Goal: Use online tool/utility: Utilize a website feature to perform a specific function

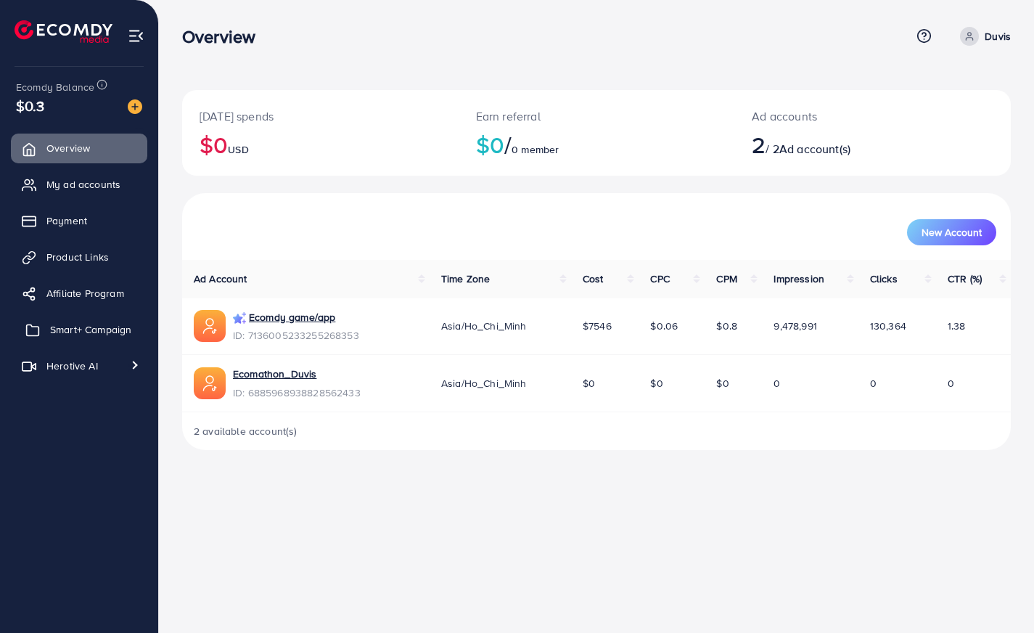
click at [84, 342] on link "Smart+ Campaign" at bounding box center [79, 329] width 136 height 29
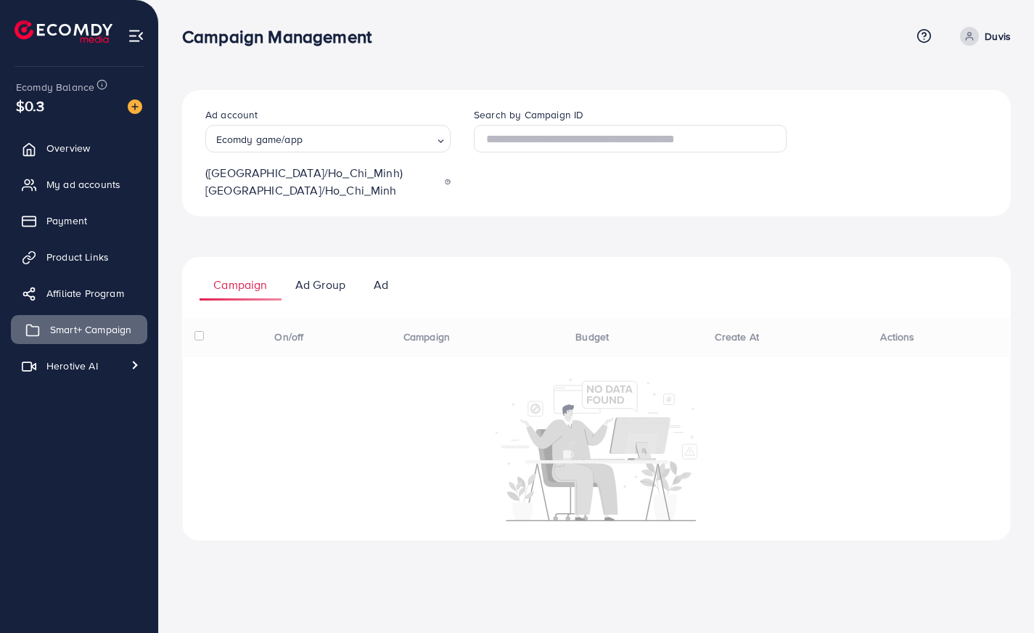
click at [87, 328] on span "Smart+ Campaign" at bounding box center [90, 329] width 81 height 15
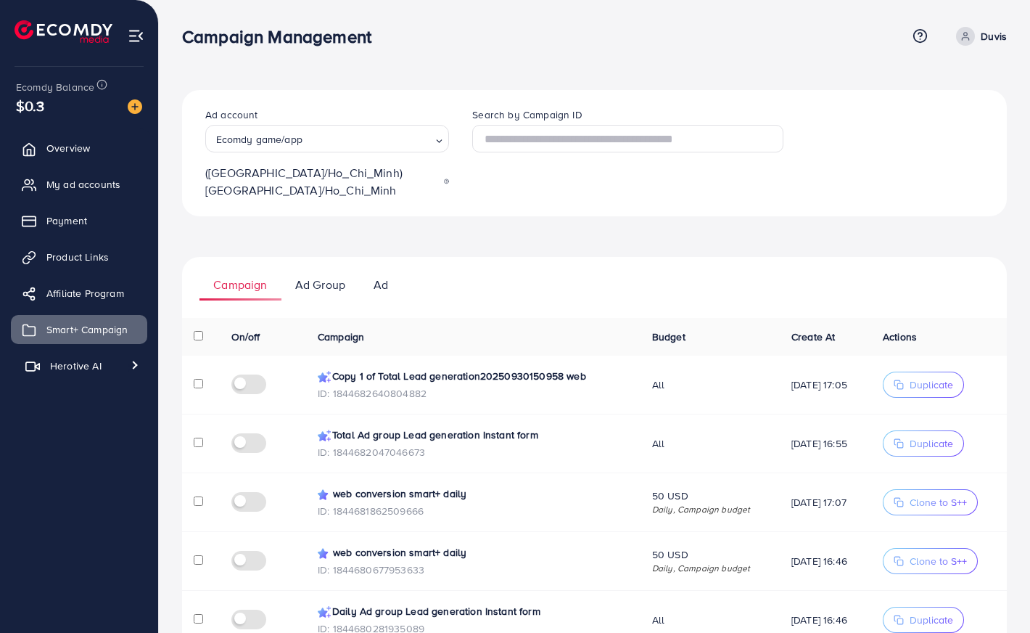
click at [100, 365] on span "Herotive AI" at bounding box center [76, 365] width 52 height 15
click at [91, 394] on span "Video generator" at bounding box center [77, 400] width 96 height 15
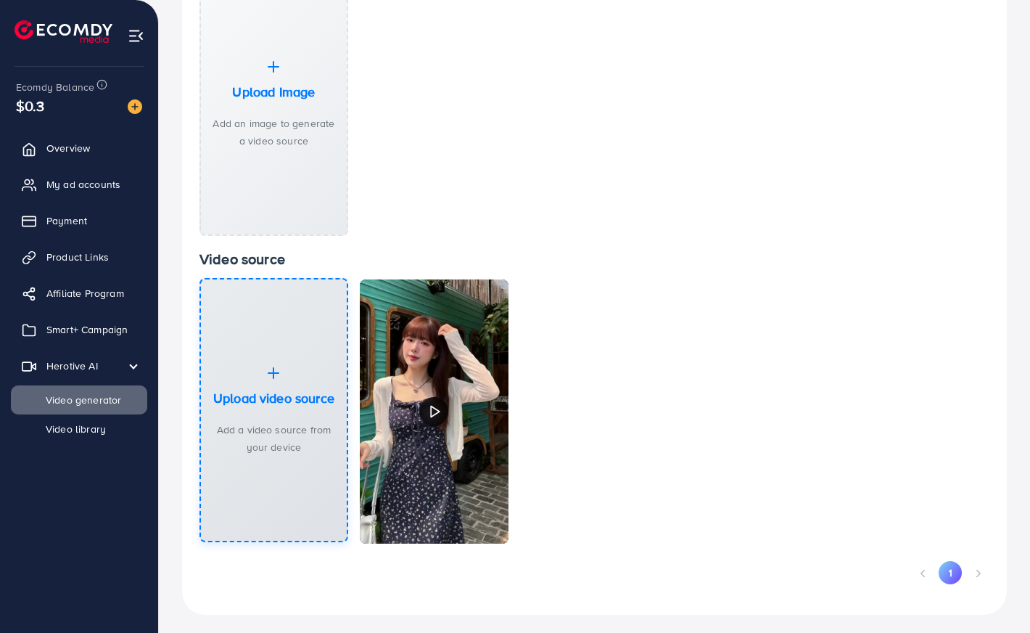
scroll to position [211, 0]
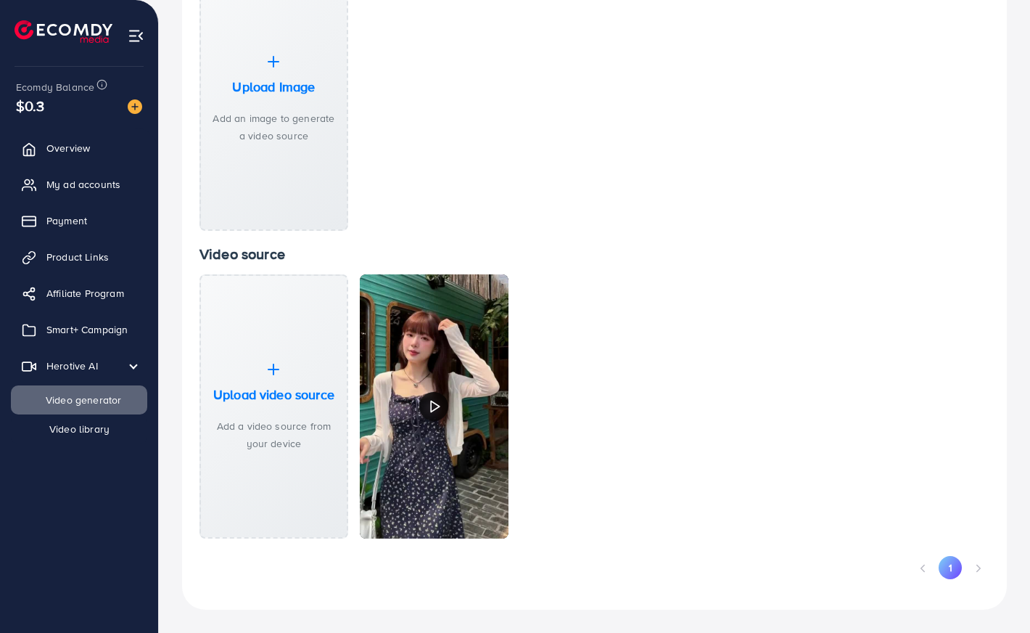
click at [73, 430] on span "Video library" at bounding box center [69, 429] width 81 height 15
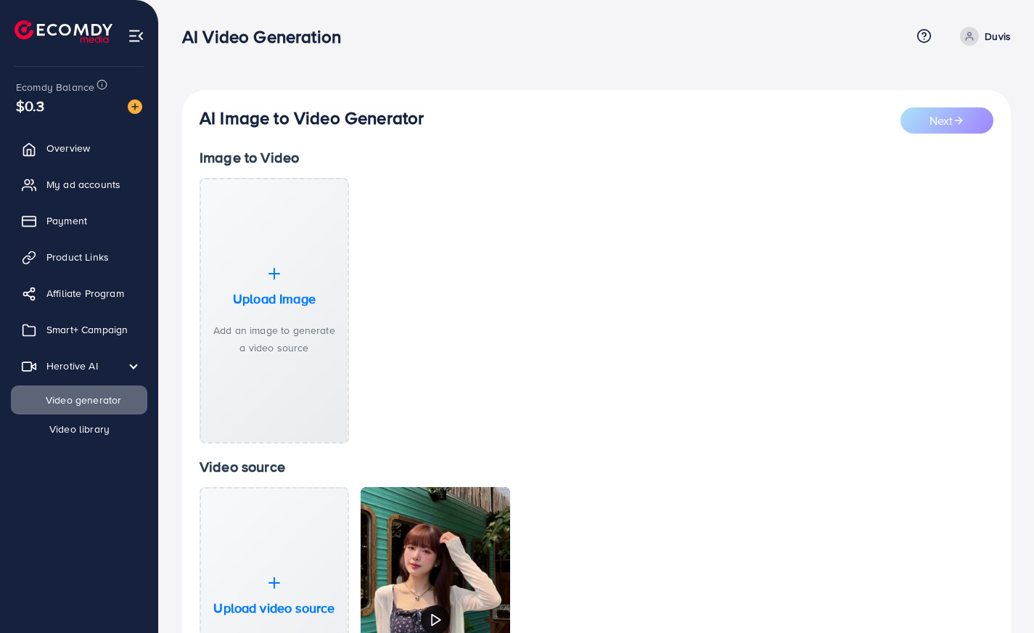
select select "**"
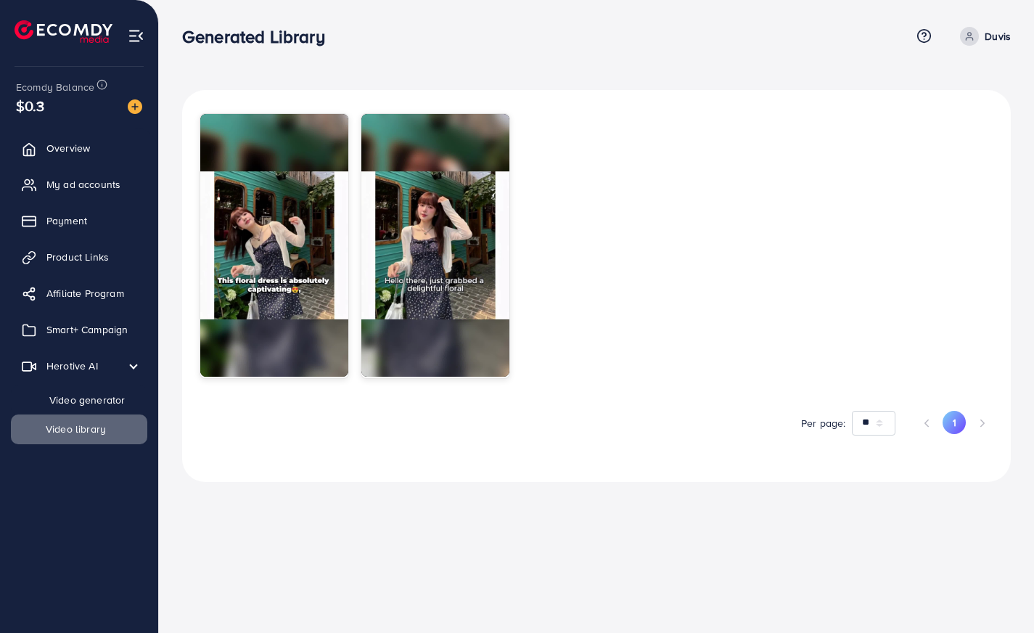
click at [78, 411] on link "Video generator" at bounding box center [79, 399] width 136 height 29
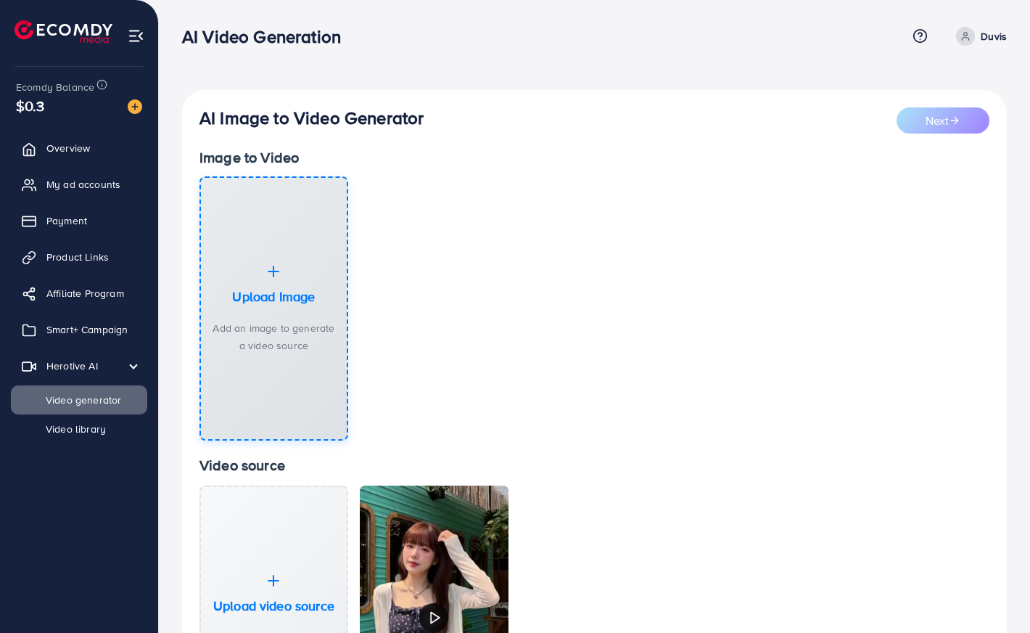
click at [293, 295] on h3 "Upload Image" at bounding box center [273, 297] width 83 height 16
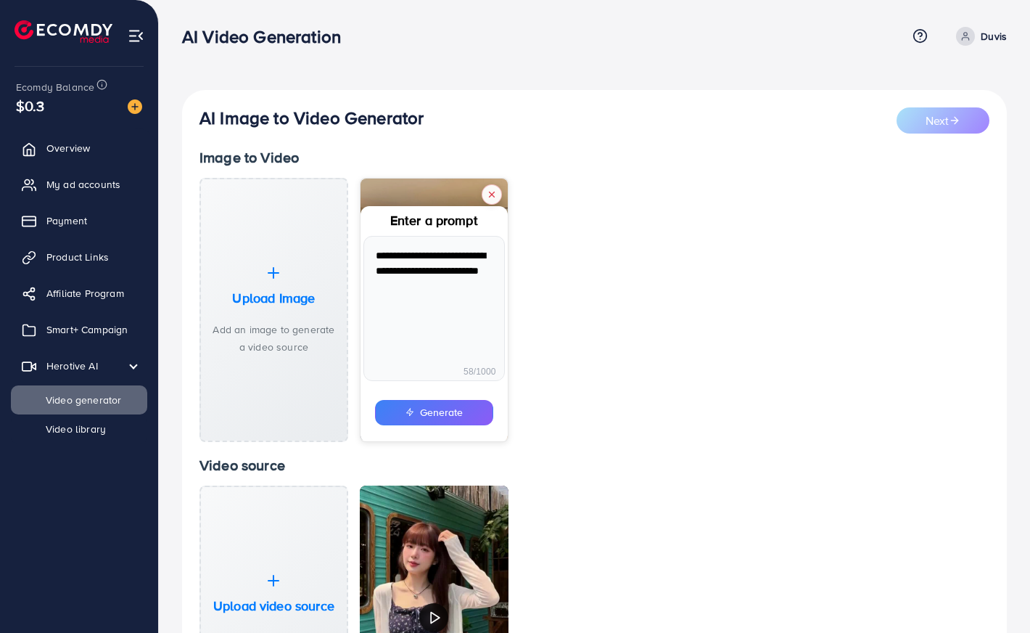
click at [442, 415] on button "Generate" at bounding box center [434, 412] width 118 height 25
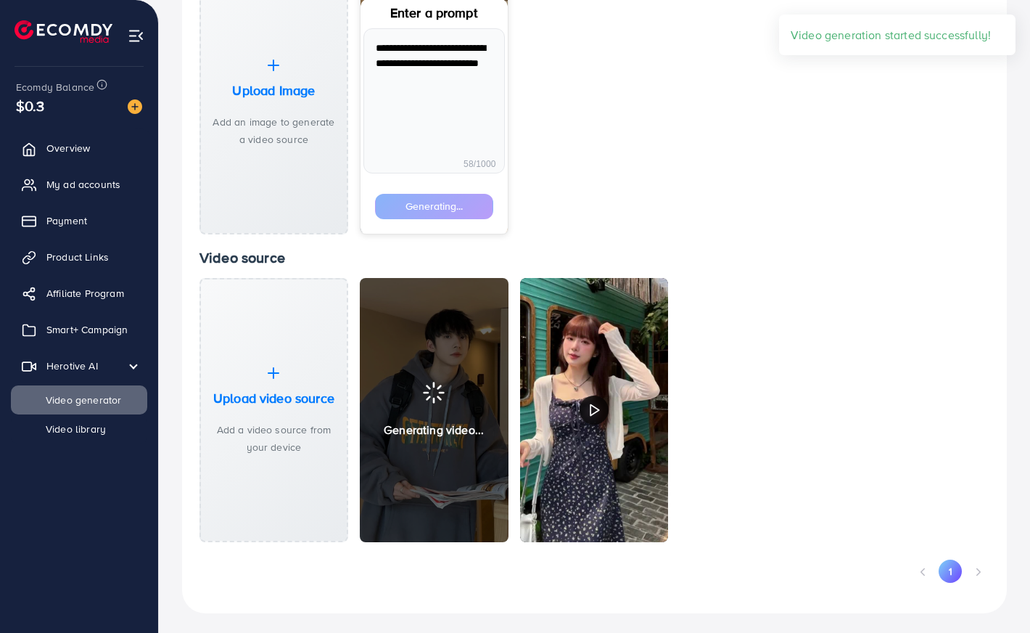
scroll to position [211, 0]
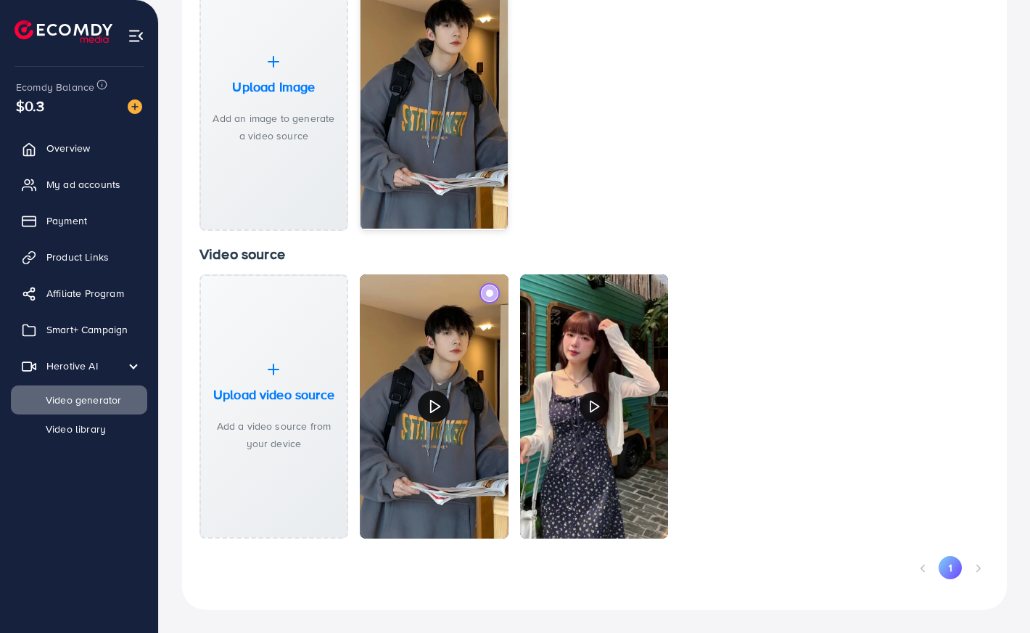
click at [431, 406] on icon at bounding box center [435, 405] width 16 height 25
click at [430, 403] on polygon at bounding box center [434, 407] width 9 height 12
click at [484, 289] on label at bounding box center [489, 293] width 22 height 22
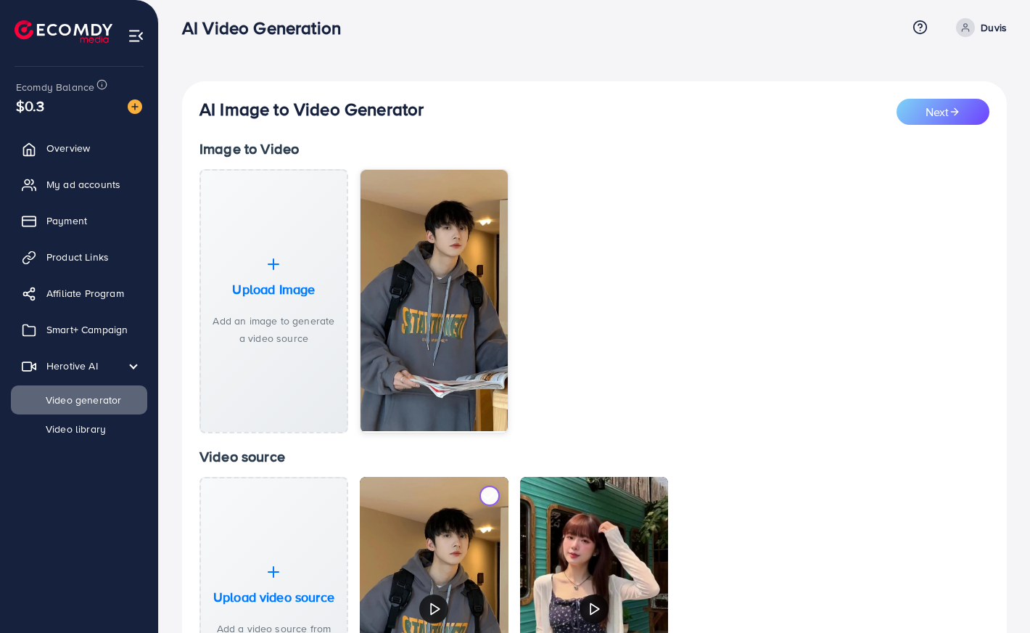
scroll to position [0, 0]
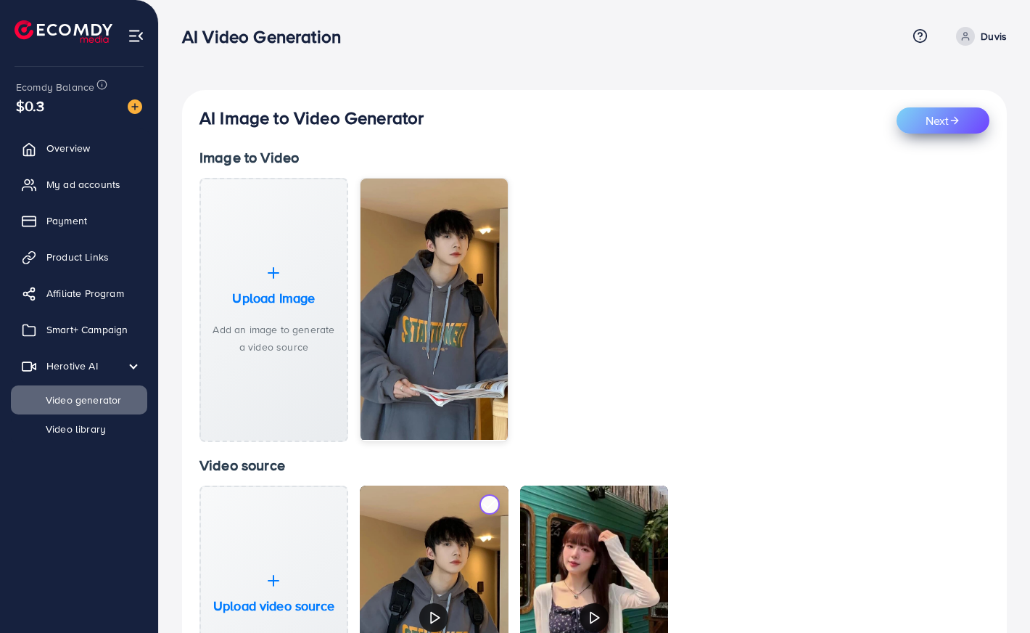
click at [938, 116] on button "Next" at bounding box center [943, 120] width 93 height 26
select select "***"
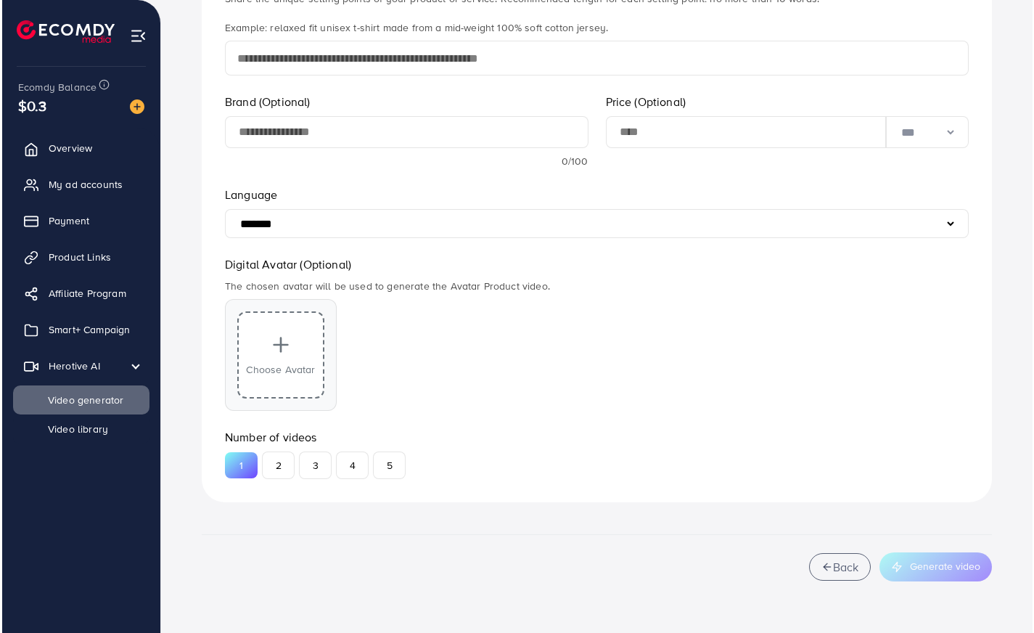
scroll to position [711, 0]
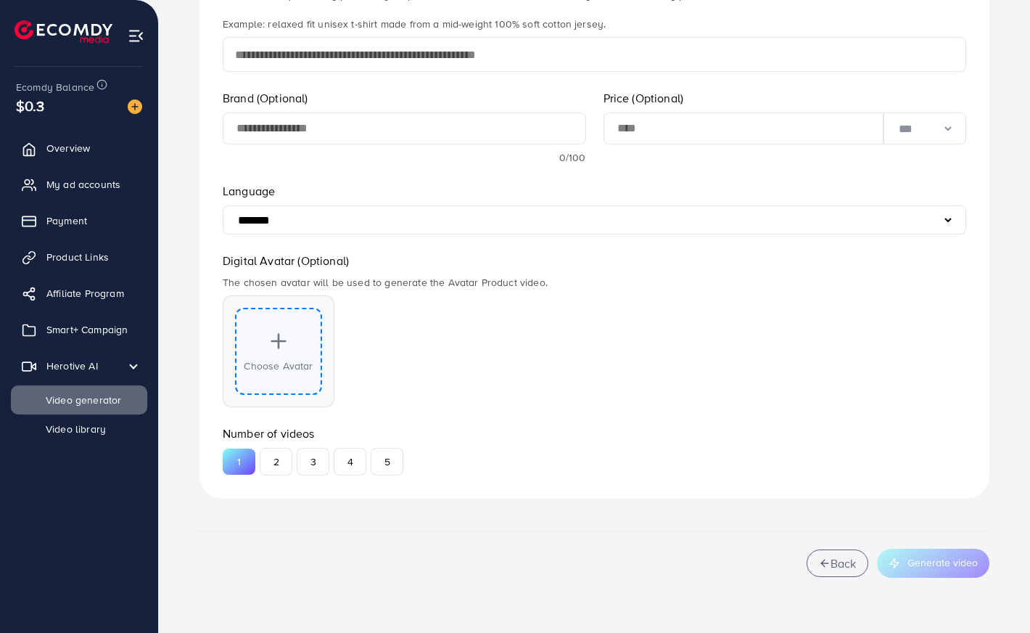
click at [284, 350] on icon at bounding box center [278, 340] width 23 height 23
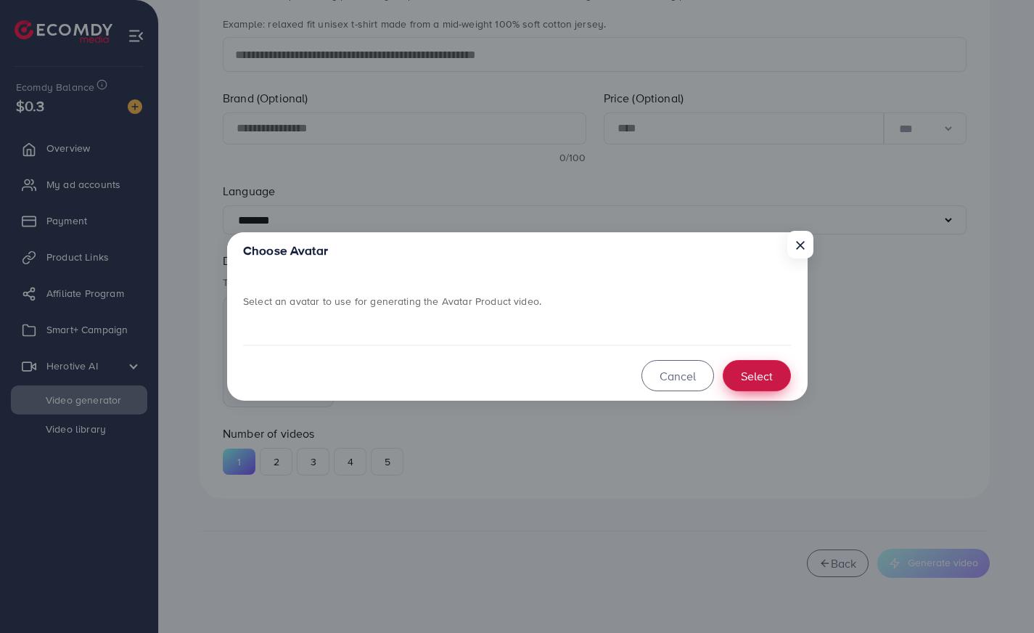
click at [757, 371] on button "Select" at bounding box center [757, 375] width 68 height 31
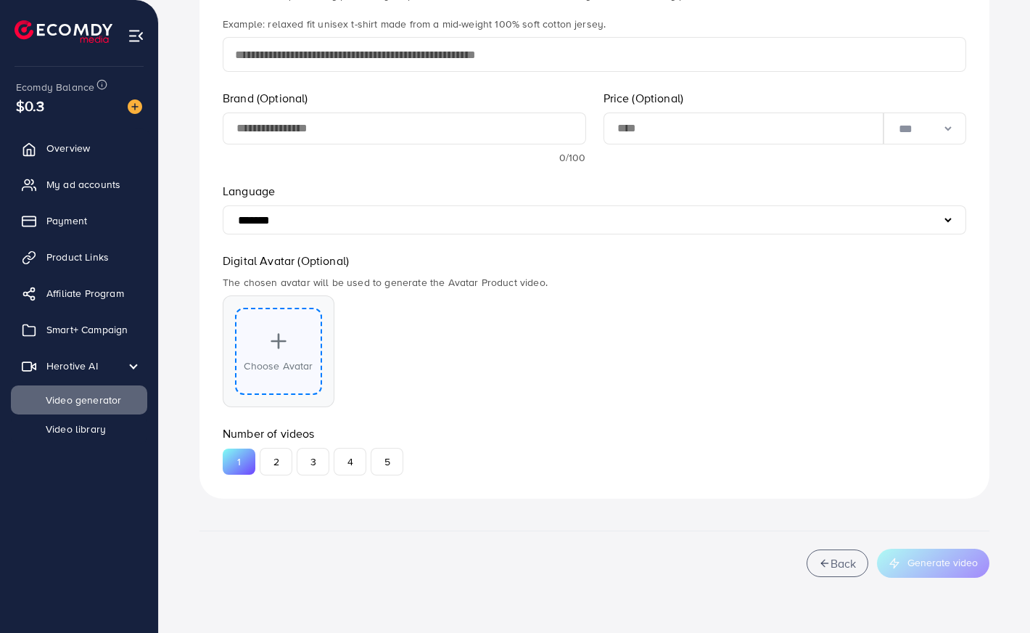
click at [303, 352] on div "Choose Avatar" at bounding box center [278, 351] width 87 height 87
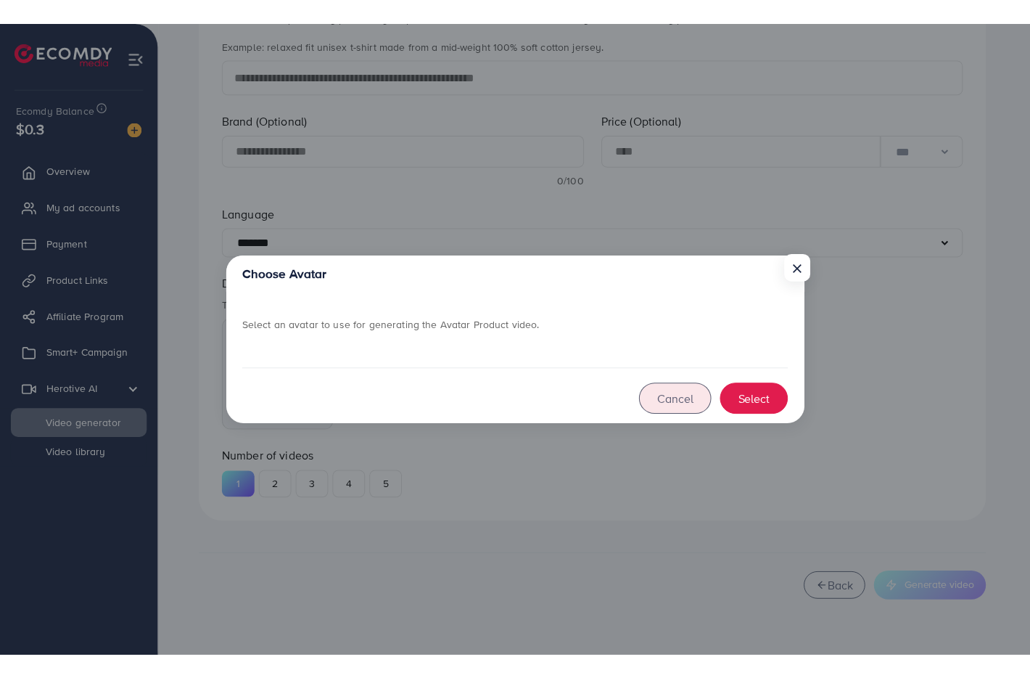
scroll to position [666, 0]
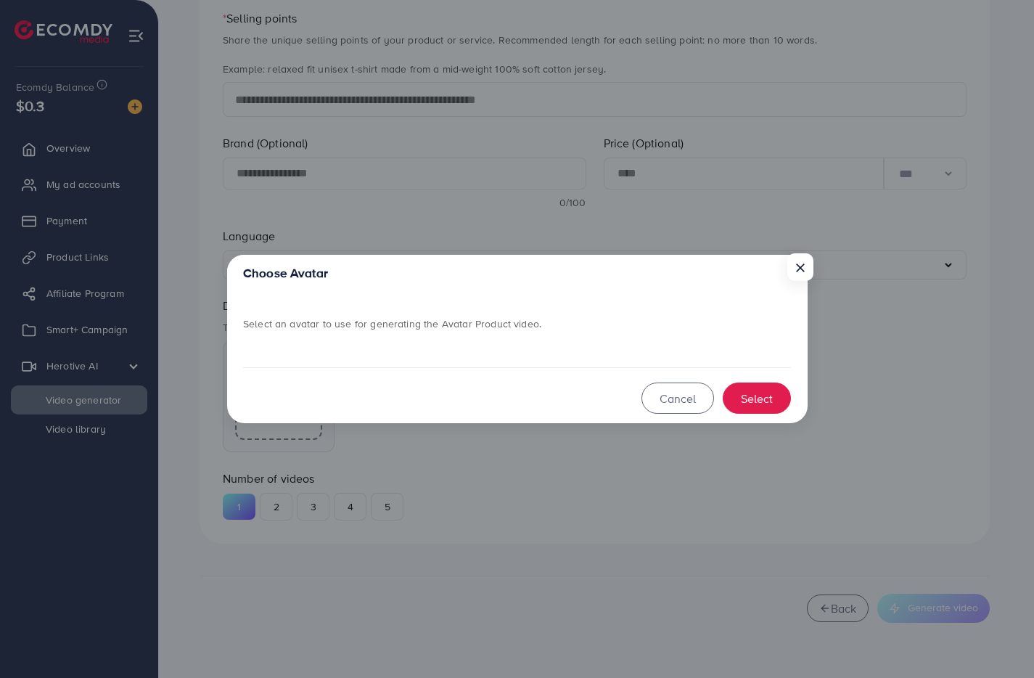
click at [576, 231] on div "Choose Avatar × Select an avatar to use for generating the Avatar Product video…" at bounding box center [517, 339] width 1034 height 678
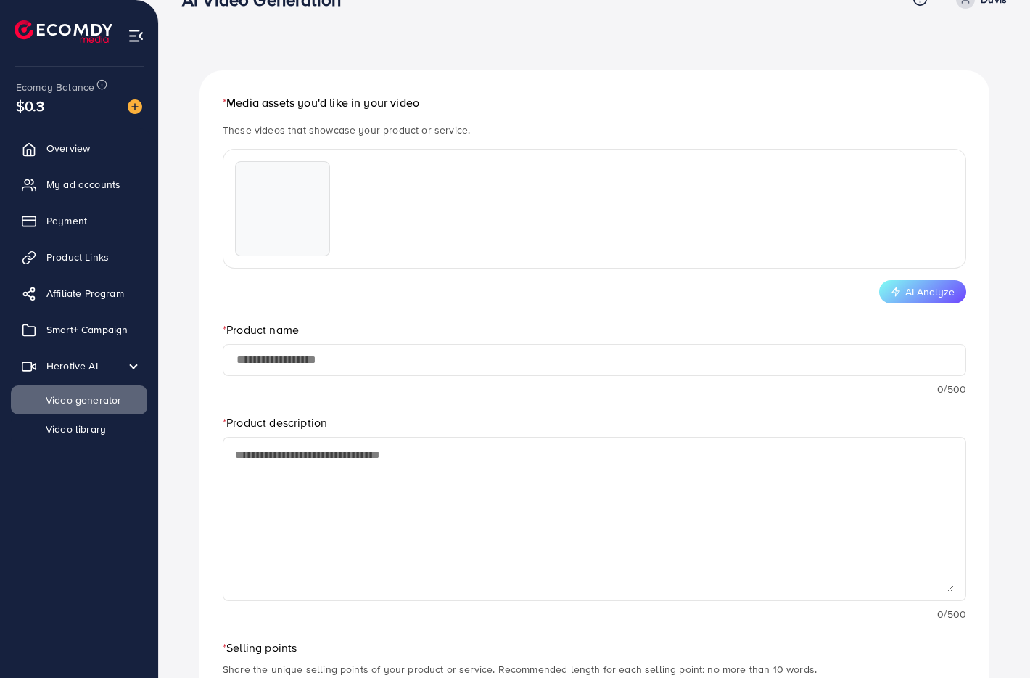
scroll to position [41, 0]
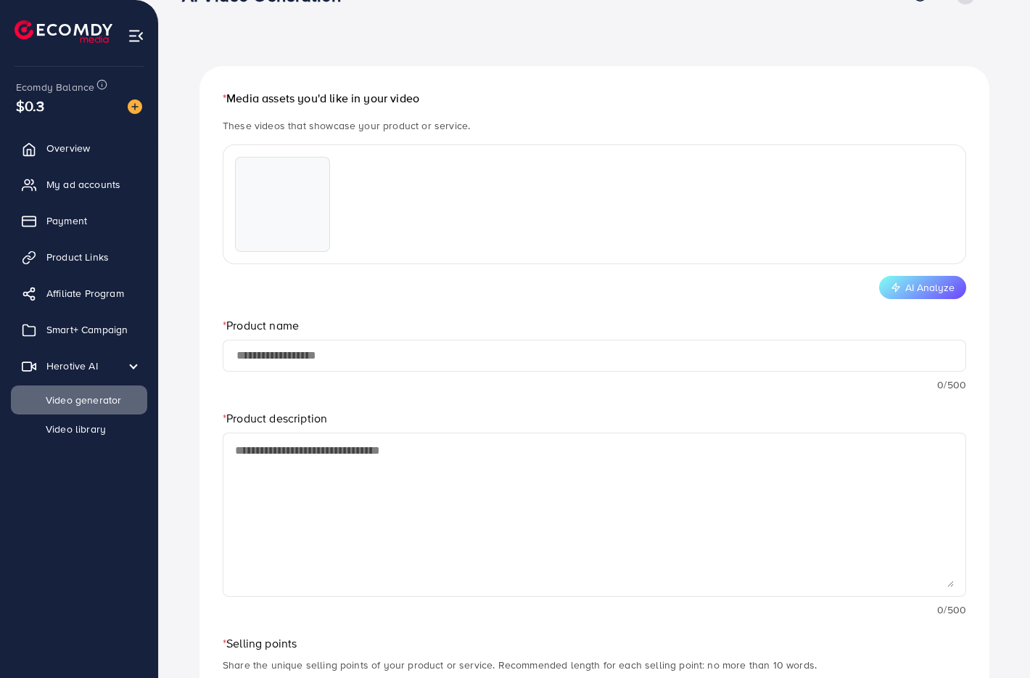
click at [292, 361] on input "text" at bounding box center [594, 355] width 719 height 19
click at [292, 360] on input "text" at bounding box center [594, 355] width 719 height 19
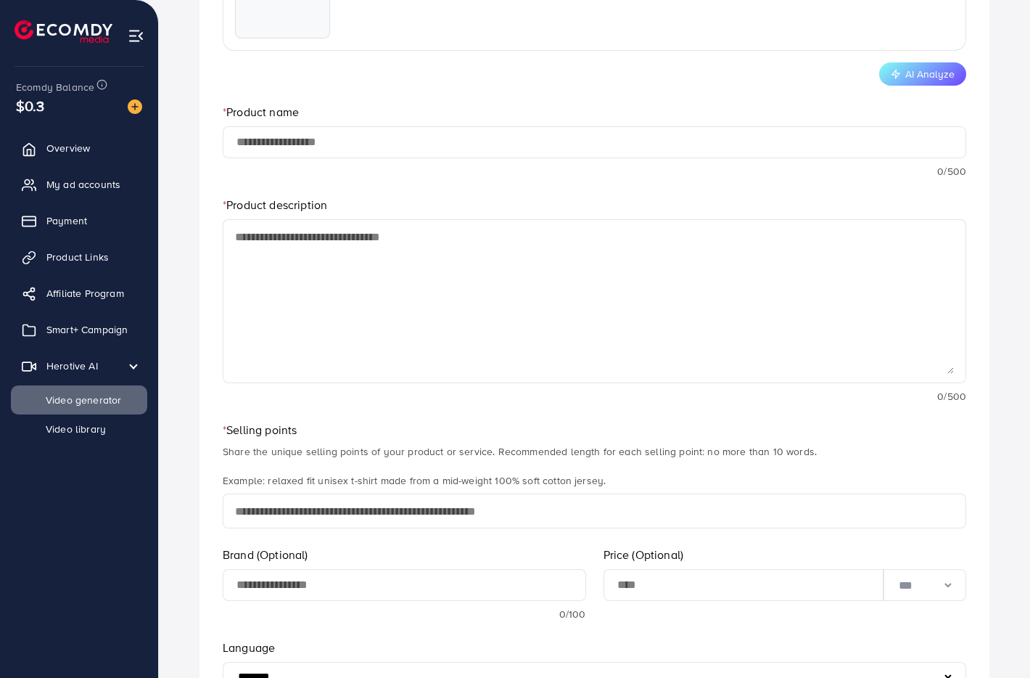
click at [306, 329] on textarea at bounding box center [594, 301] width 719 height 145
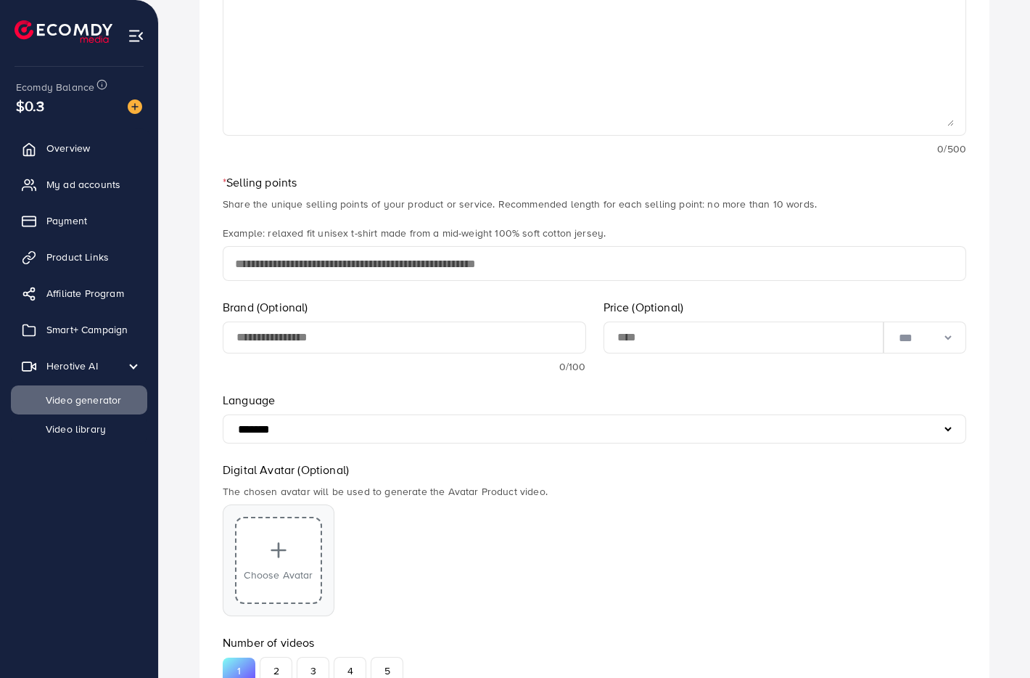
scroll to position [509, 0]
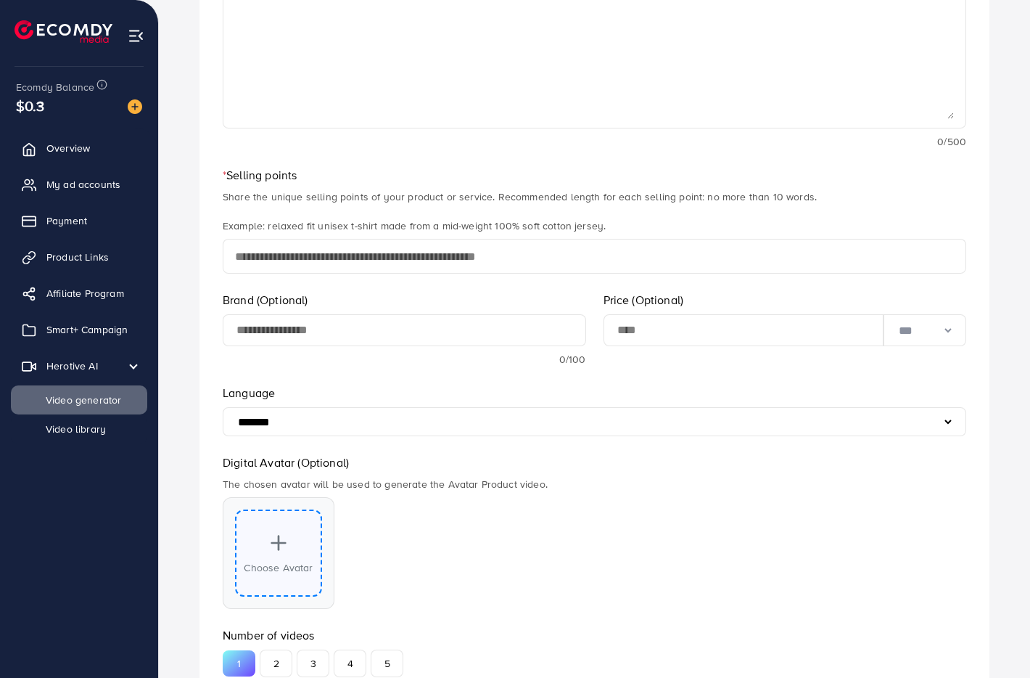
click at [280, 520] on div "Choose Avatar" at bounding box center [278, 552] width 87 height 87
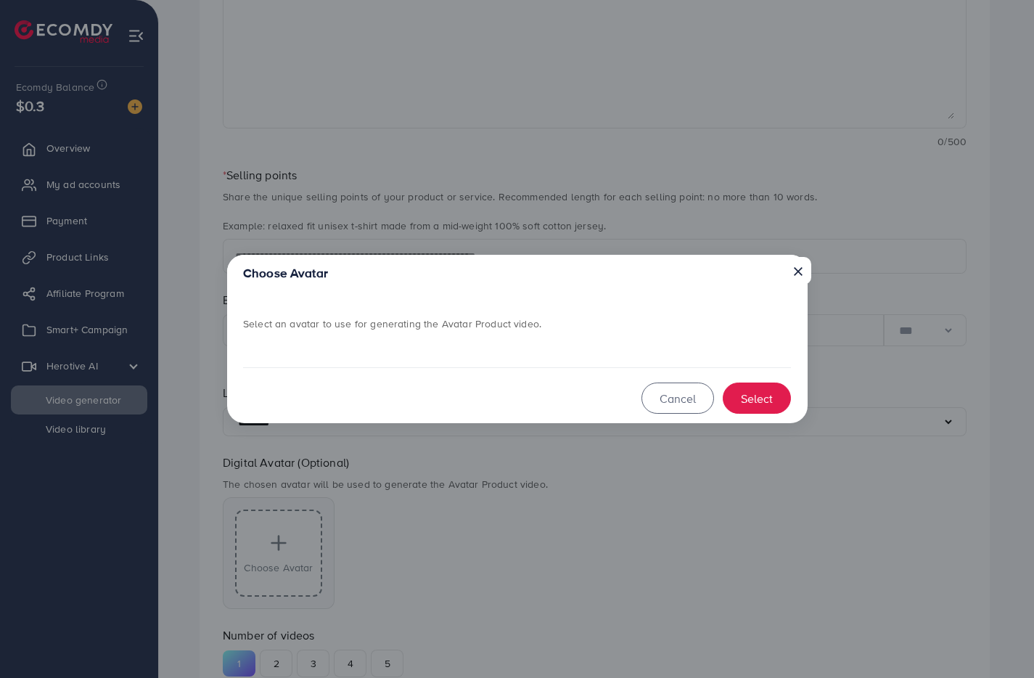
click at [798, 260] on button "×" at bounding box center [798, 271] width 26 height 28
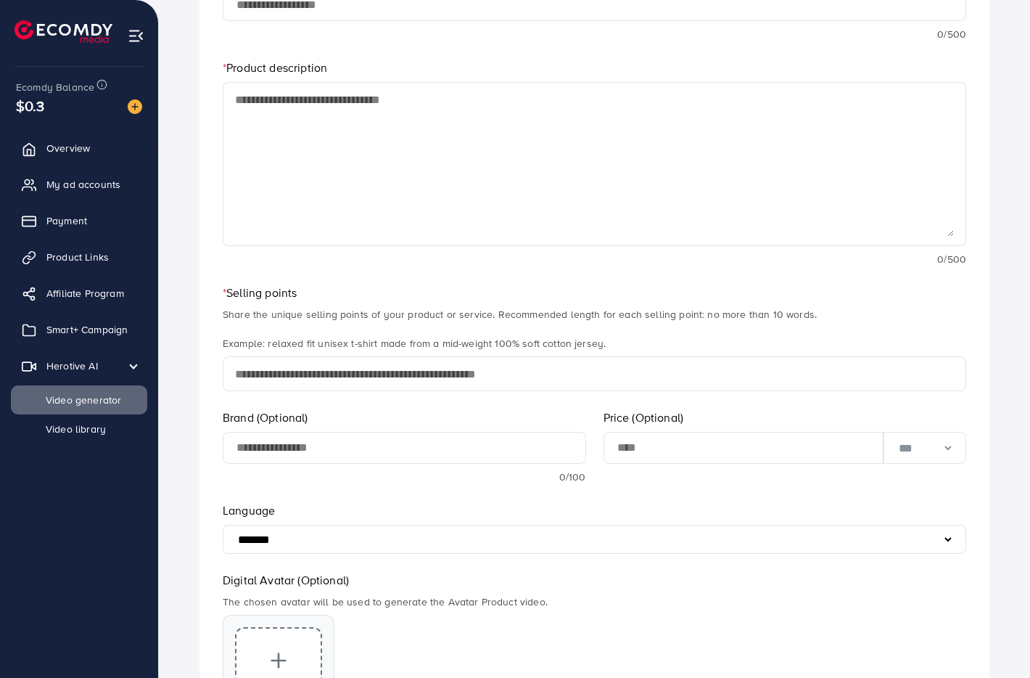
scroll to position [0, 0]
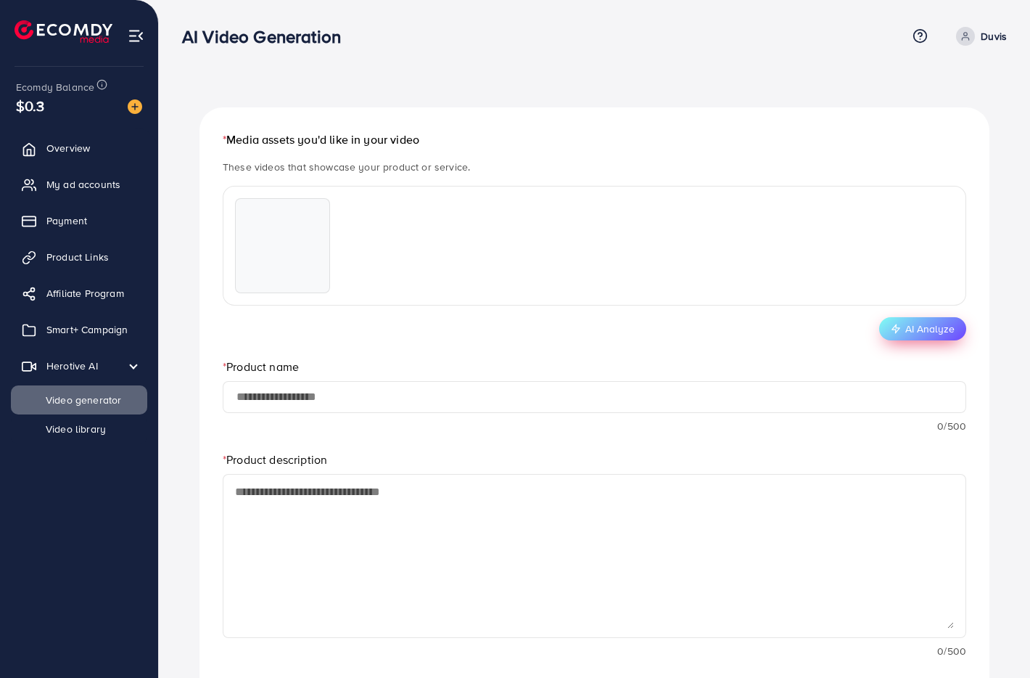
click at [916, 331] on button "AI Analyze" at bounding box center [922, 328] width 87 height 23
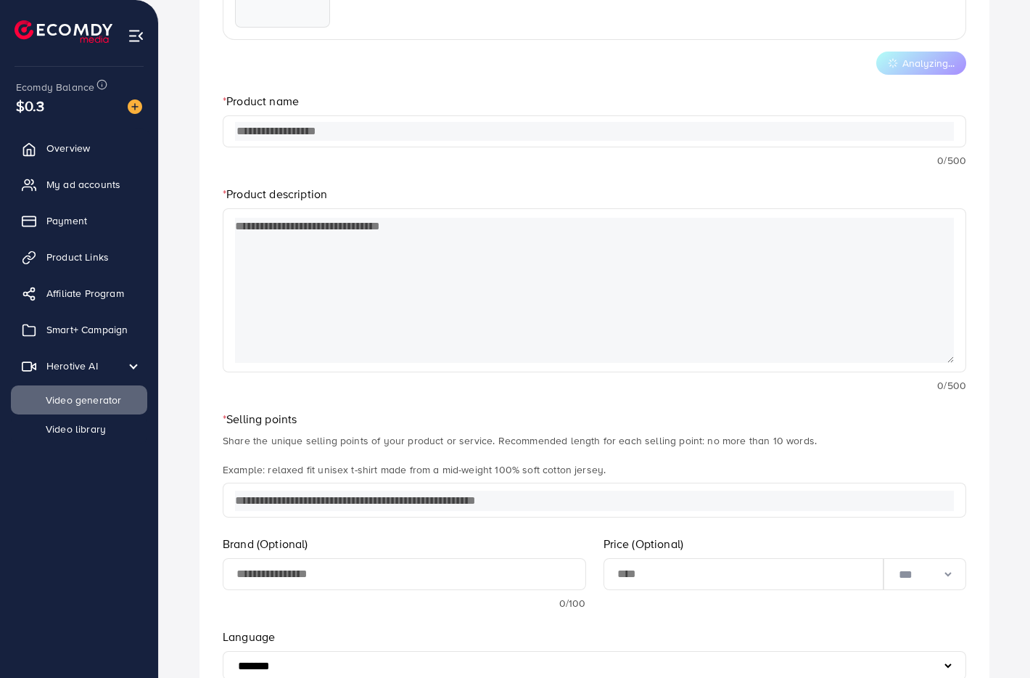
scroll to position [268, 0]
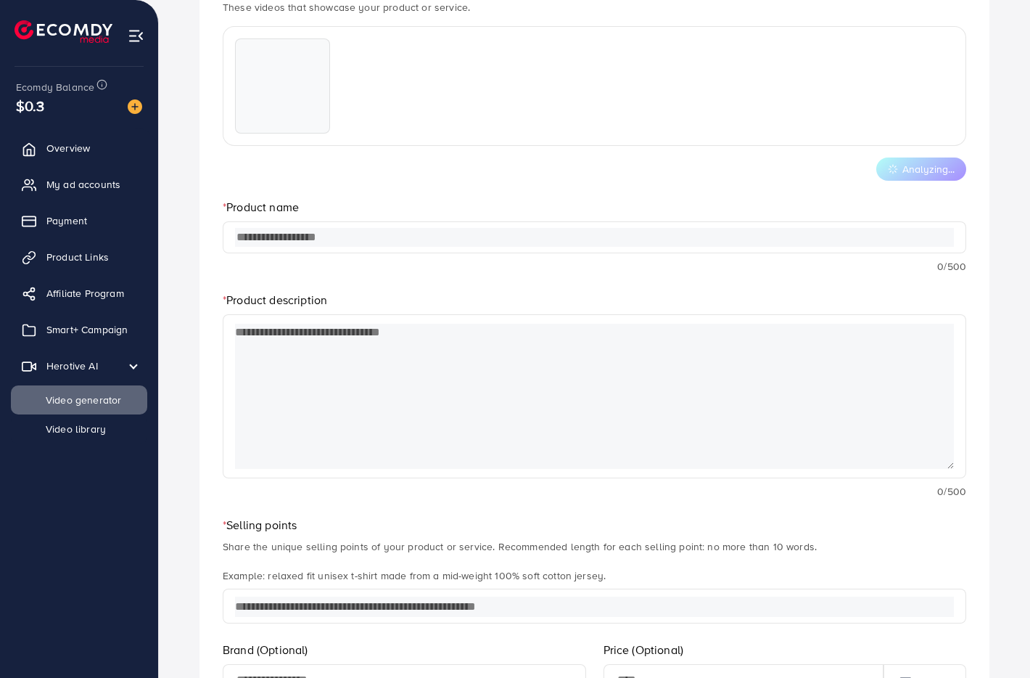
type input "**********"
type textarea "**********"
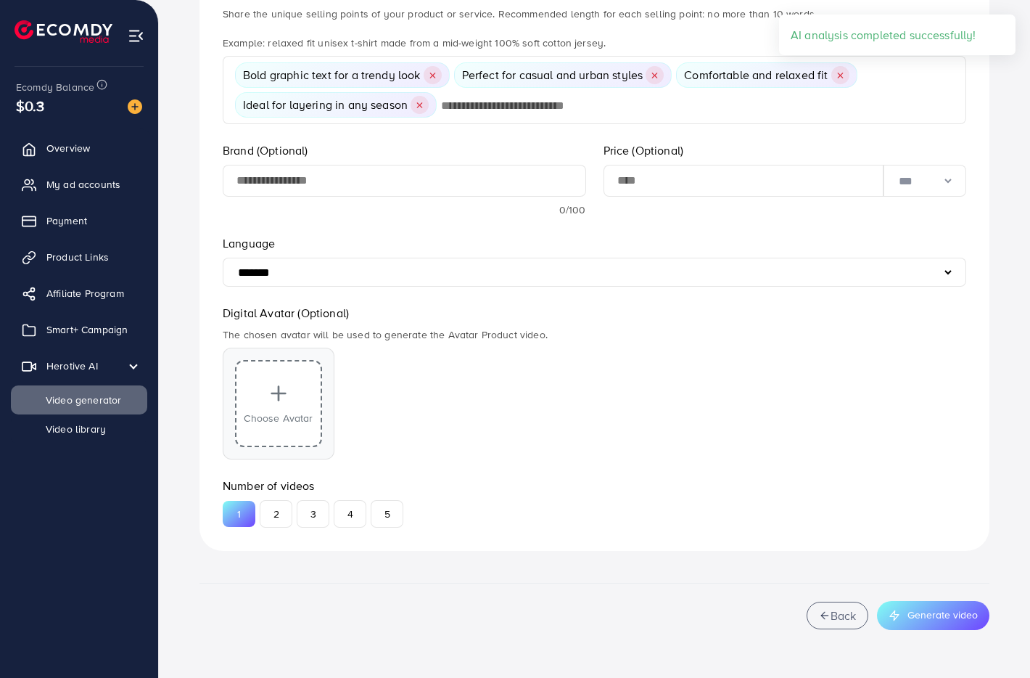
scroll to position [699, 0]
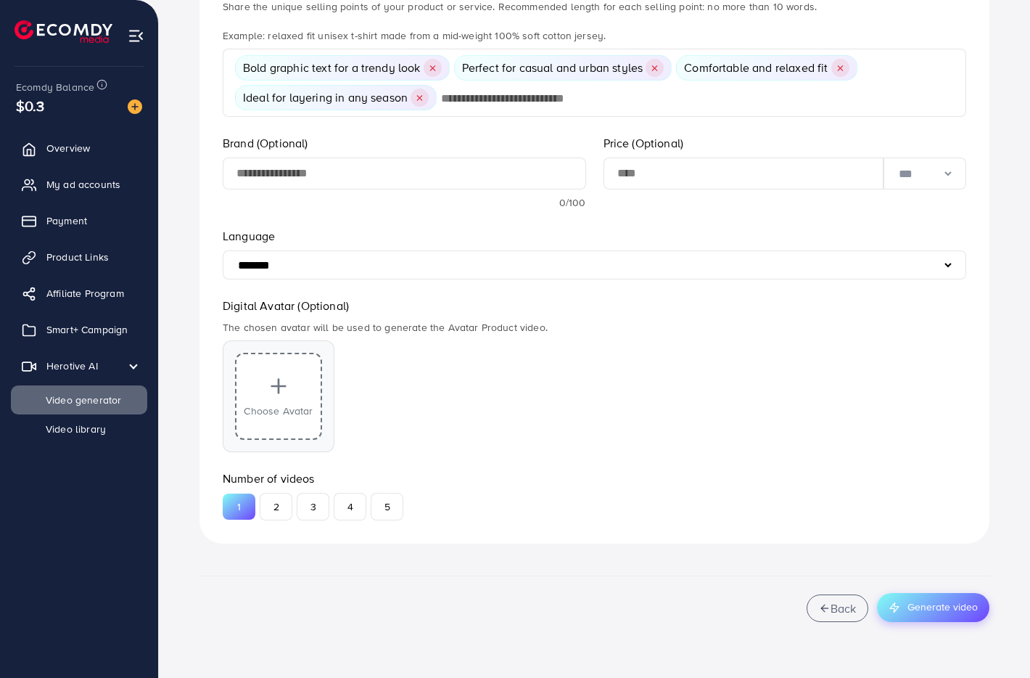
click at [927, 608] on button "Generate video" at bounding box center [933, 607] width 112 height 29
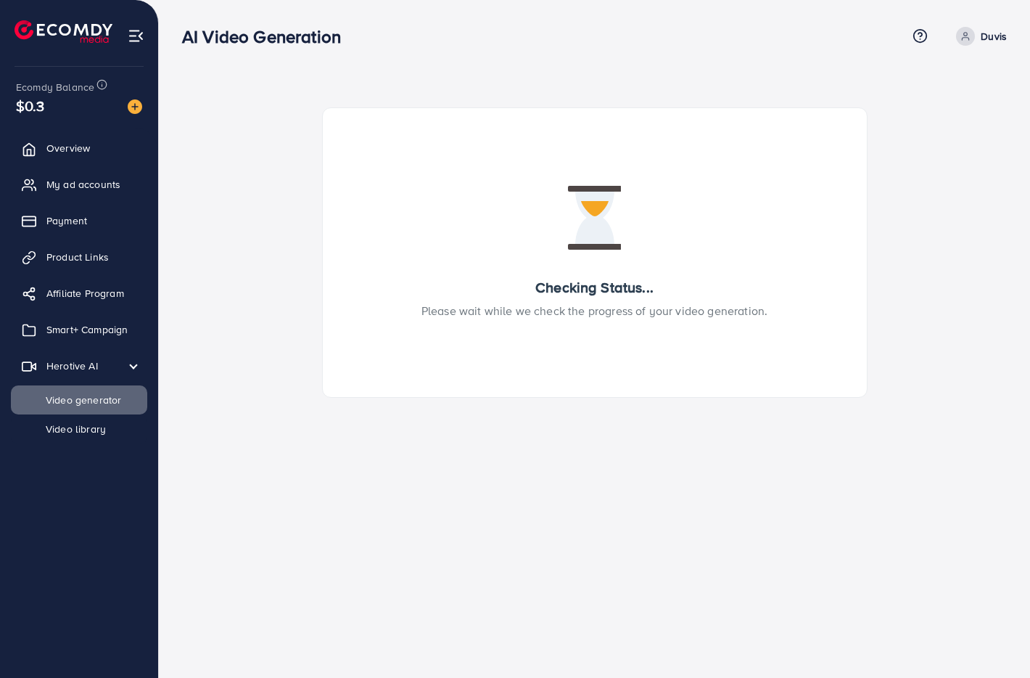
scroll to position [0, 0]
select select "**"
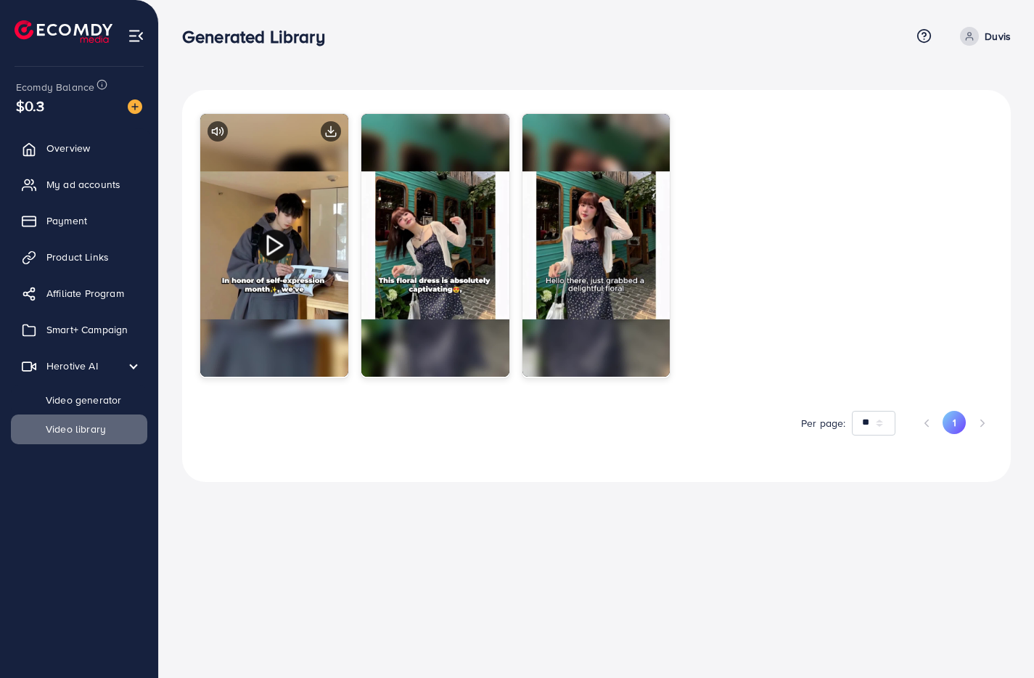
click at [274, 245] on icon at bounding box center [275, 245] width 25 height 25
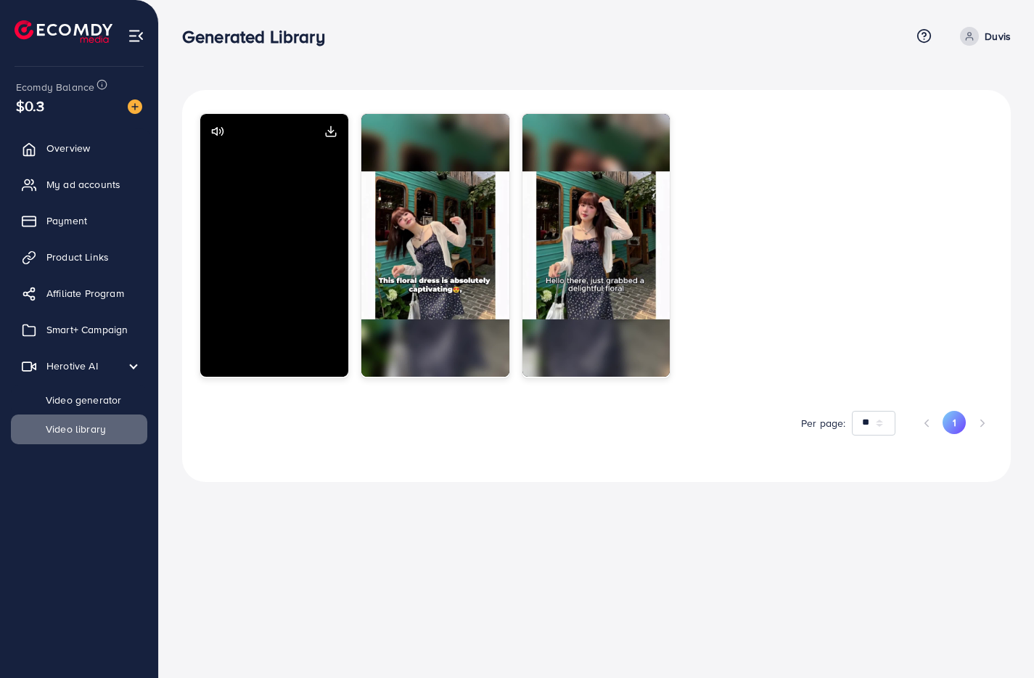
click at [268, 237] on video "Your browser does not support the video tag." at bounding box center [274, 245] width 148 height 263
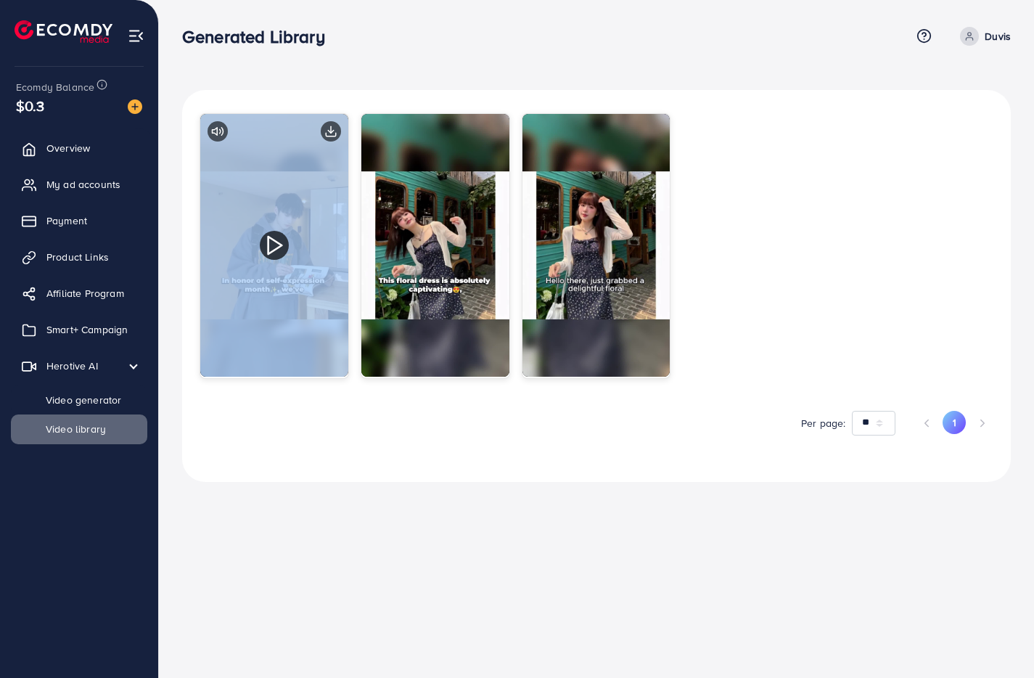
click at [268, 237] on polygon at bounding box center [275, 245] width 14 height 17
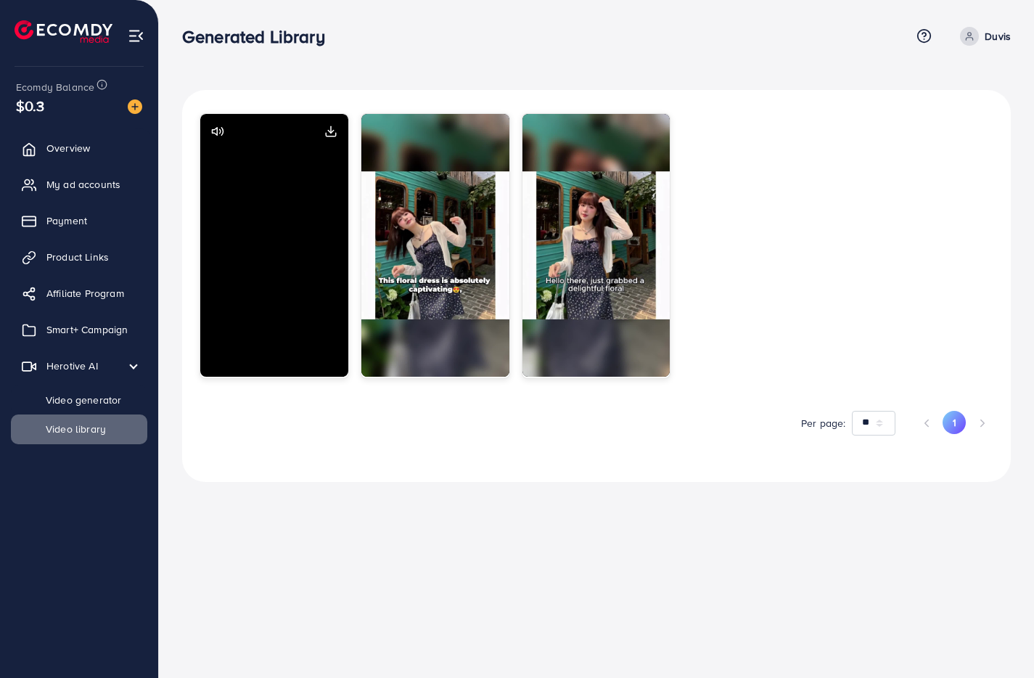
click at [265, 238] on video "Your browser does not support the video tag." at bounding box center [274, 245] width 148 height 263
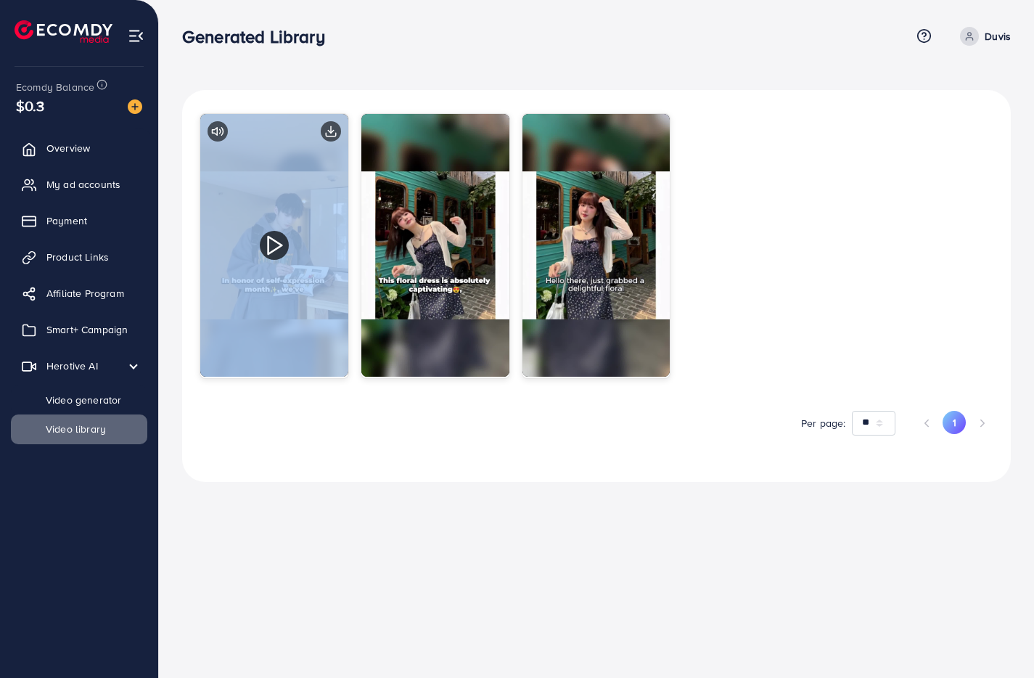
click at [260, 234] on img at bounding box center [274, 245] width 148 height 263
click at [274, 242] on icon at bounding box center [275, 245] width 25 height 25
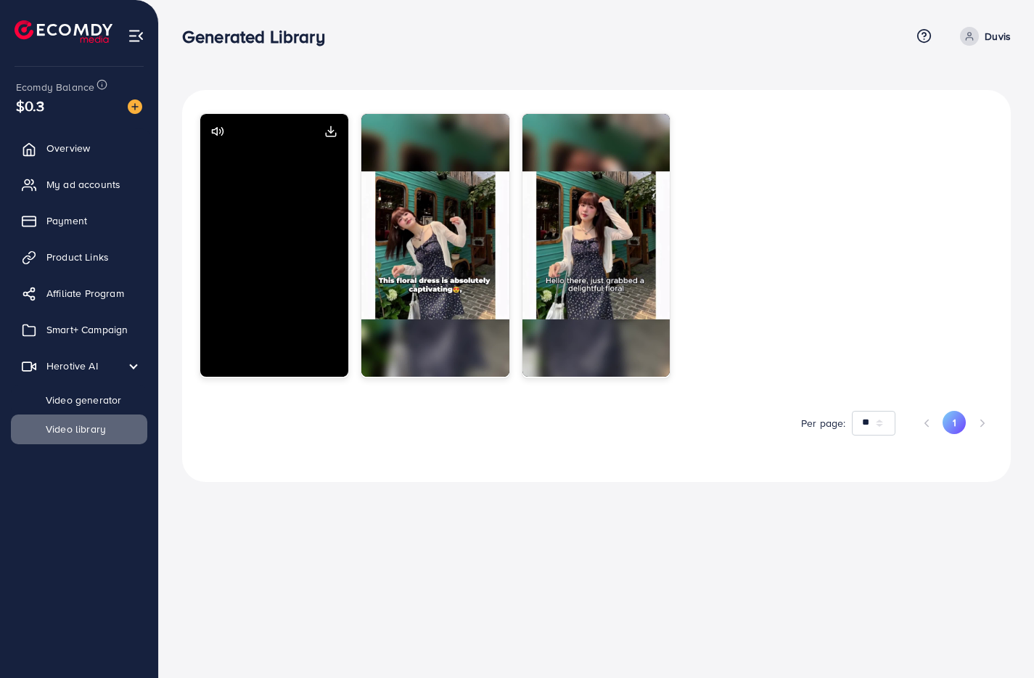
click at [273, 244] on video "Your browser does not support the video tag." at bounding box center [274, 245] width 148 height 263
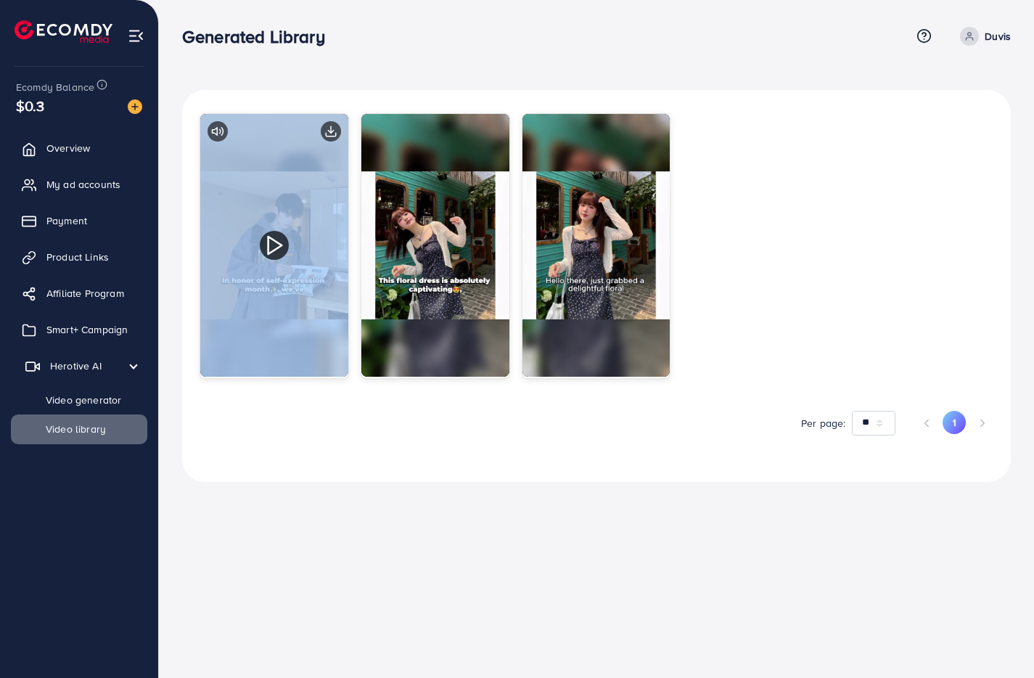
click at [64, 366] on span "Herotive AI" at bounding box center [76, 365] width 52 height 15
click at [70, 315] on link "Smart+ Campaign" at bounding box center [79, 329] width 136 height 29
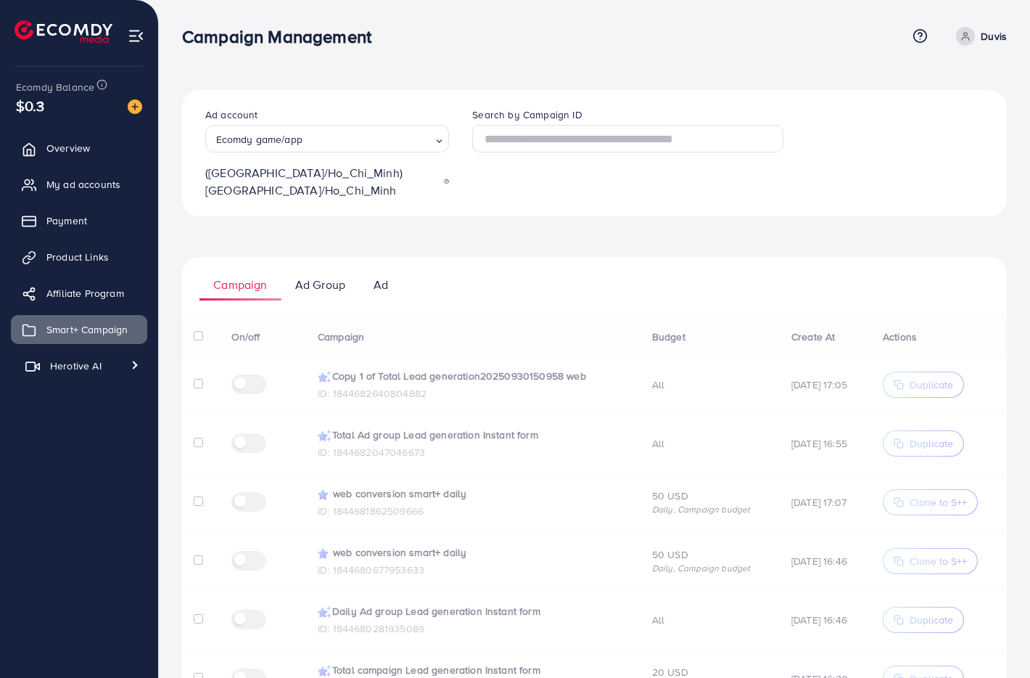
click at [70, 369] on span "Herotive AI" at bounding box center [76, 365] width 52 height 15
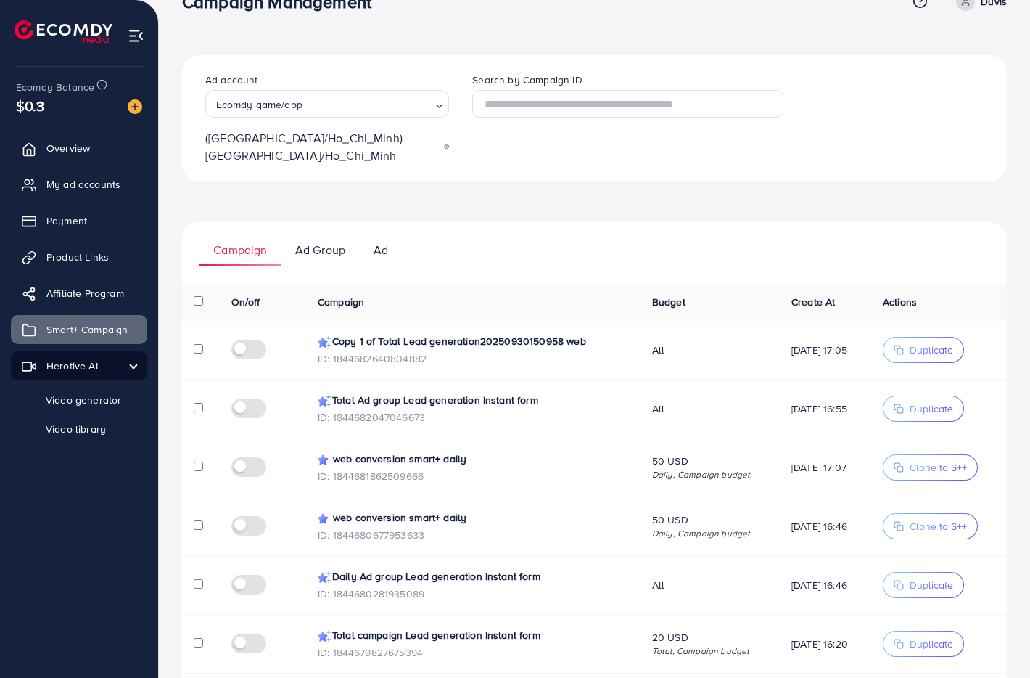
scroll to position [37, 0]
